Goal: Navigation & Orientation: Go to known website

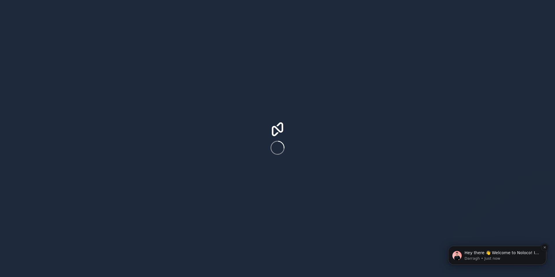
click at [478, 257] on p "Darragh • Just now" at bounding box center [501, 258] width 75 height 5
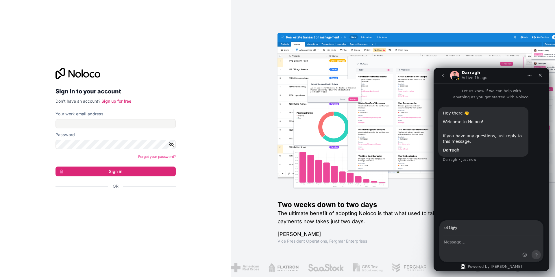
type input "ot1@y"
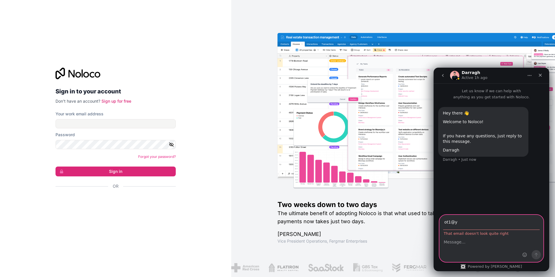
click at [137, 106] on div "Sign in to your account Don't have an account? Sign up for free Your work email…" at bounding box center [115, 139] width 120 height 142
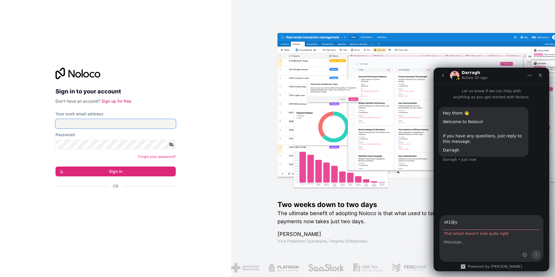
click at [129, 124] on input "Your work email address" at bounding box center [115, 123] width 120 height 9
drag, startPoint x: 150, startPoint y: 113, endPoint x: 155, endPoint y: 129, distance: 17.3
click at [150, 113] on div "Your work email address" at bounding box center [115, 114] width 120 height 6
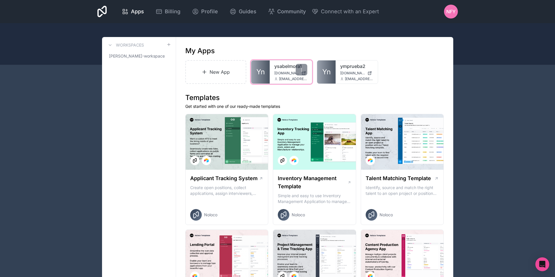
click at [289, 67] on link "ysabelmora1" at bounding box center [290, 66] width 33 height 7
